Goal: Transaction & Acquisition: Subscribe to service/newsletter

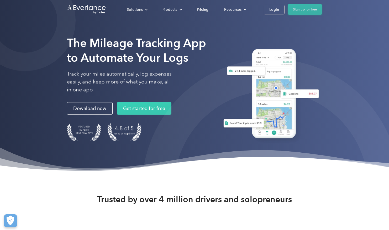
click at [307, 9] on link "Sign up for free" at bounding box center [305, 9] width 34 height 11
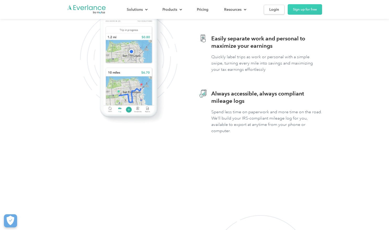
scroll to position [263, 0]
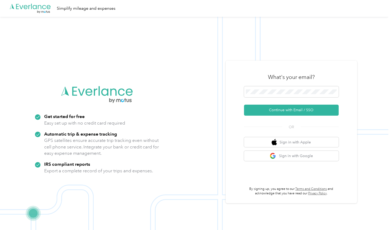
click at [358, 54] on img at bounding box center [194, 132] width 388 height 230
click at [298, 112] on button "Continue with Email / SSO" at bounding box center [291, 110] width 95 height 11
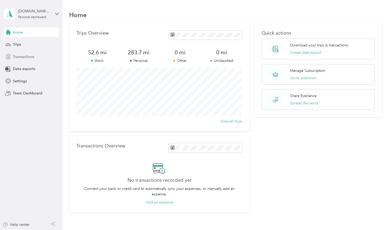
click at [22, 59] on span "Transactions" at bounding box center [23, 57] width 21 height 6
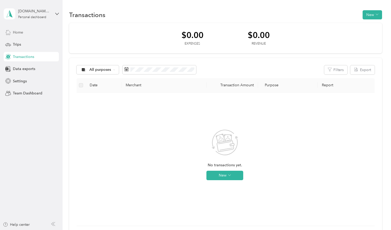
click at [19, 31] on span "Home" at bounding box center [18, 33] width 10 height 6
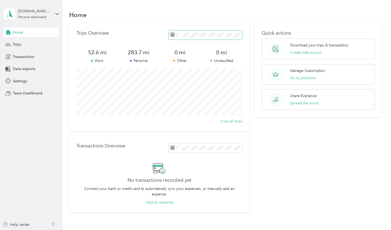
click at [172, 35] on rect at bounding box center [172, 35] width 1 height 1
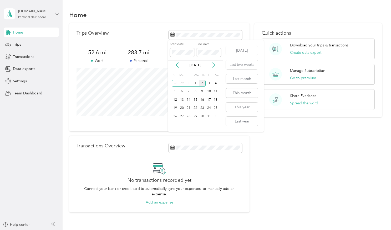
click at [211, 65] on icon at bounding box center [213, 65] width 5 height 5
click at [176, 66] on icon at bounding box center [177, 65] width 3 height 5
click at [176, 65] on icon at bounding box center [177, 65] width 5 height 5
click at [215, 65] on icon at bounding box center [213, 65] width 5 height 5
click at [201, 84] on div "2" at bounding box center [202, 83] width 7 height 7
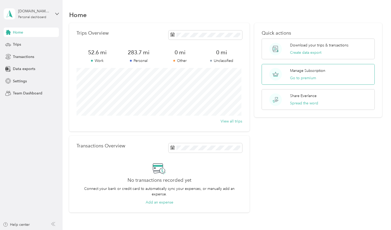
click at [332, 70] on div "Manage Subscription Go to premium" at bounding box center [317, 74] width 113 height 21
